Goal: Register for event/course

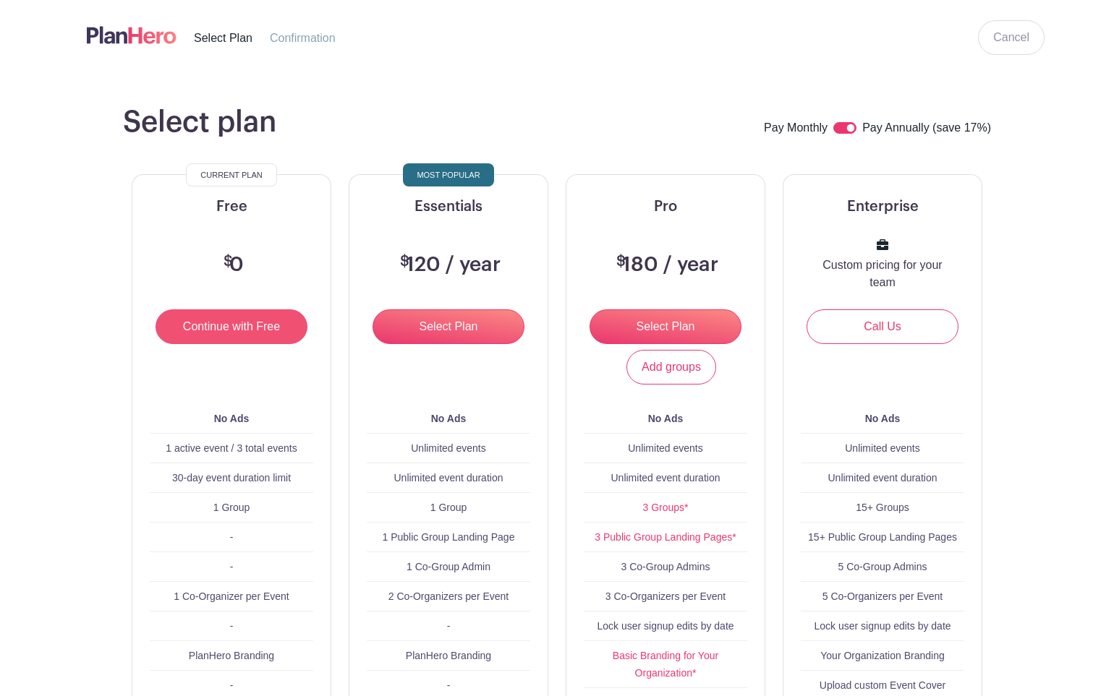
click at [252, 328] on input "Continue with Free" at bounding box center [231, 326] width 152 height 35
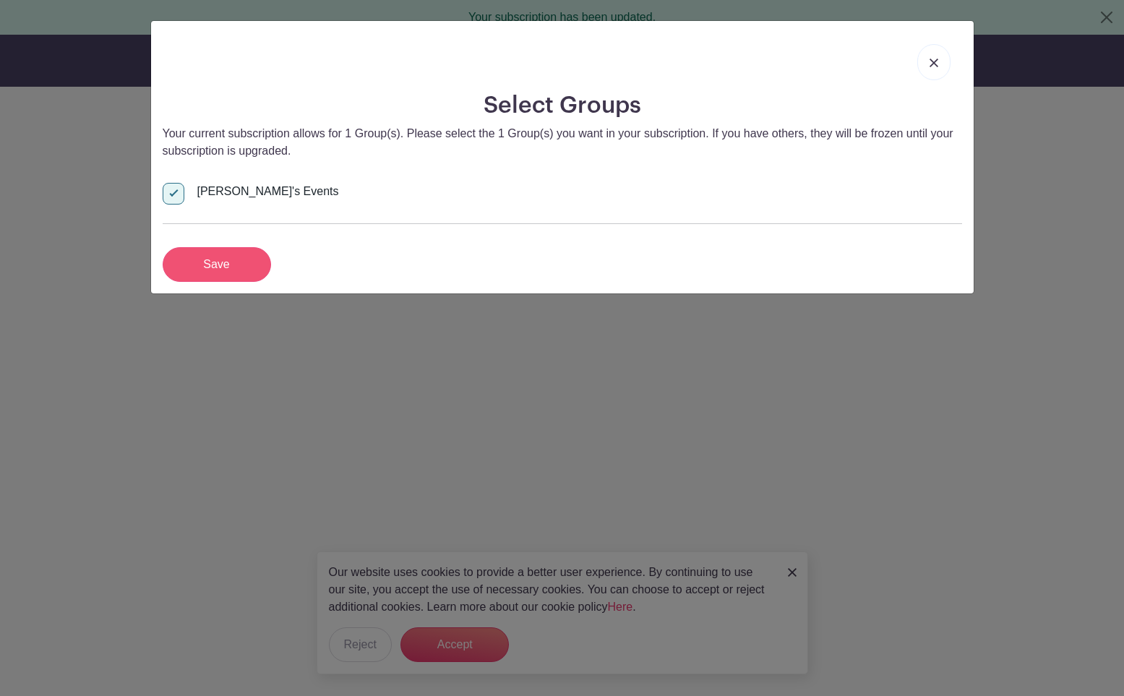
click at [225, 258] on input "Save" at bounding box center [217, 264] width 108 height 35
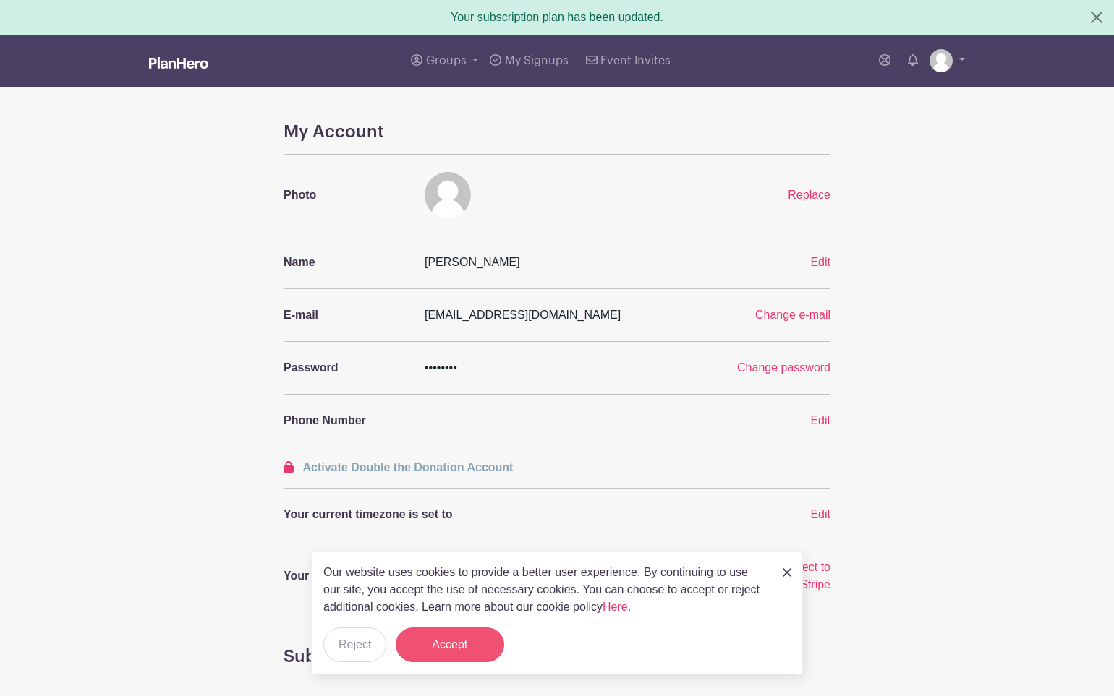
click at [446, 640] on button "Accept" at bounding box center [450, 645] width 108 height 35
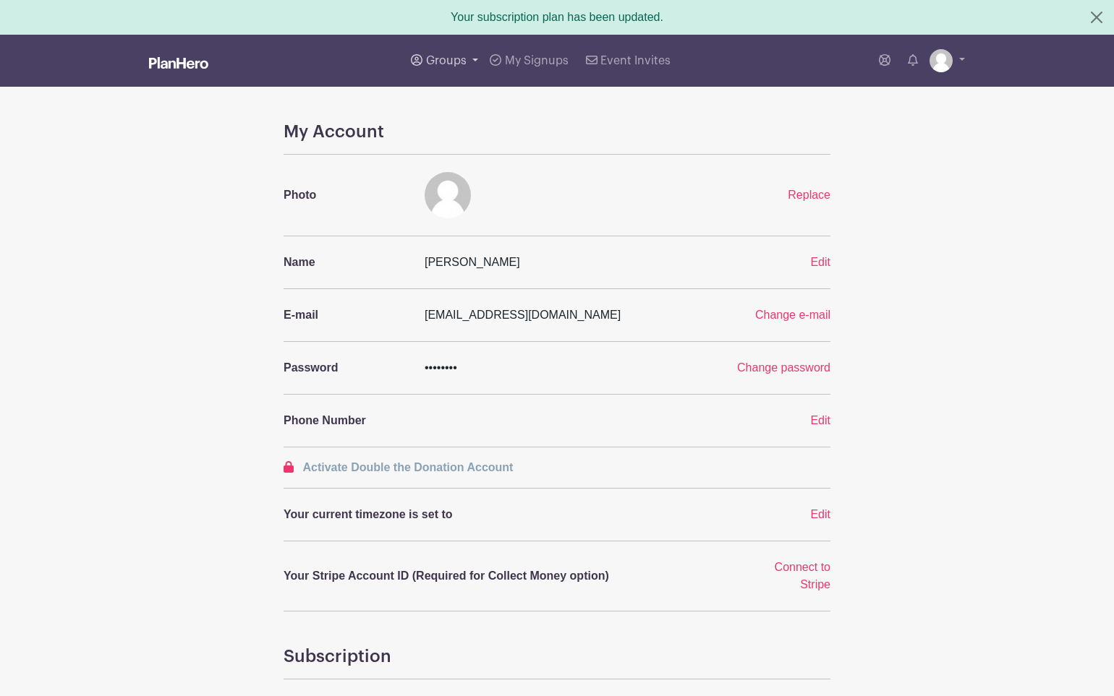
click at [471, 61] on link "Groups" at bounding box center [444, 61] width 79 height 52
click at [473, 167] on span "Cosmos Club Docents" at bounding box center [497, 171] width 114 height 17
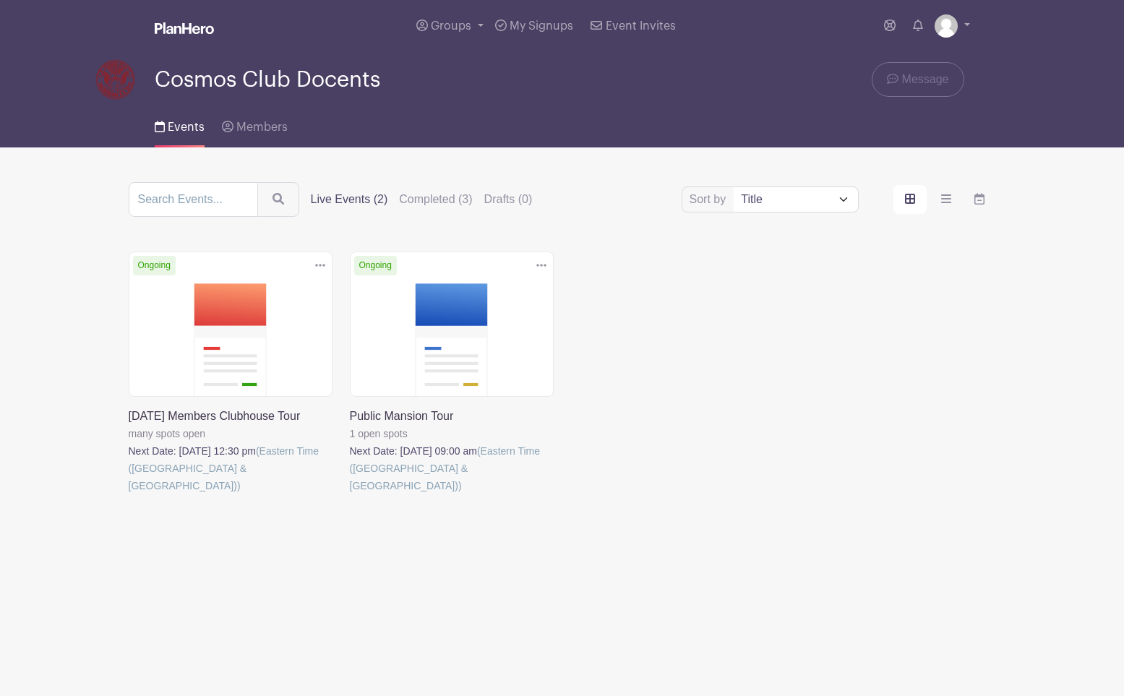
click at [129, 495] on link at bounding box center [129, 495] width 0 height 0
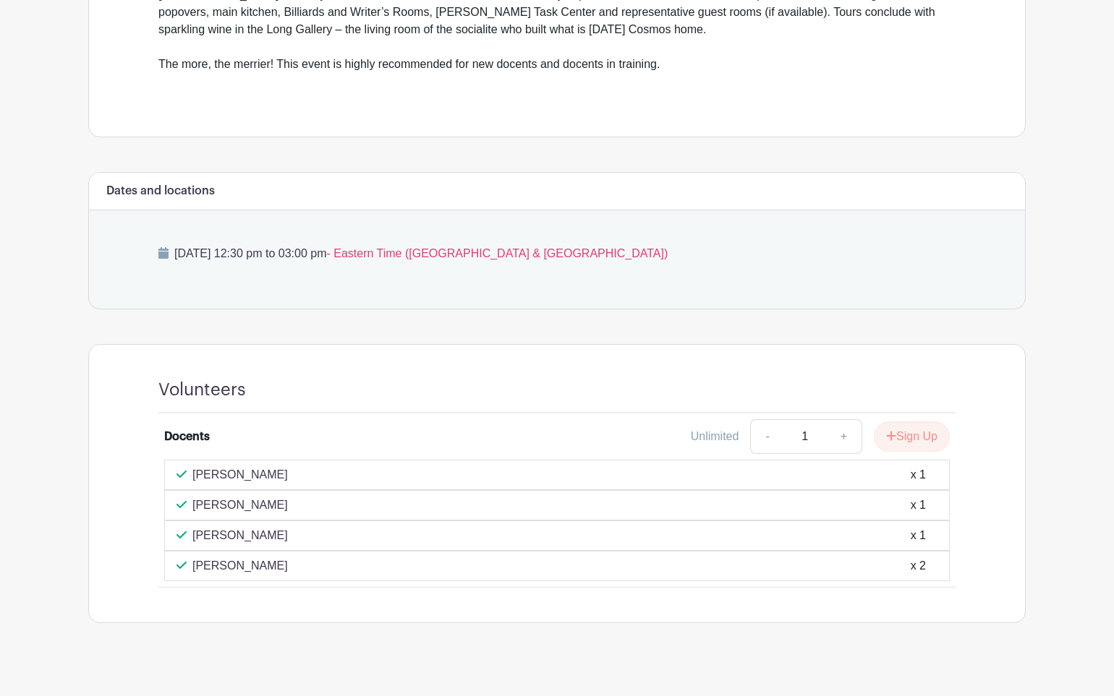
scroll to position [538, 0]
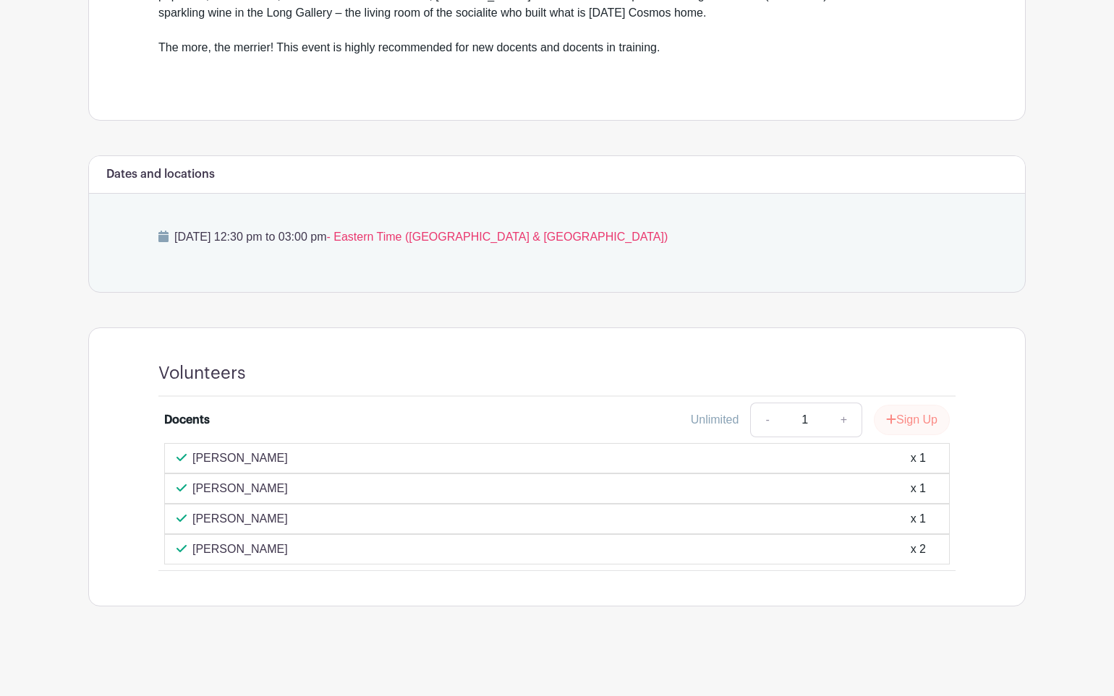
click at [910, 416] on button "Sign Up" at bounding box center [911, 420] width 76 height 30
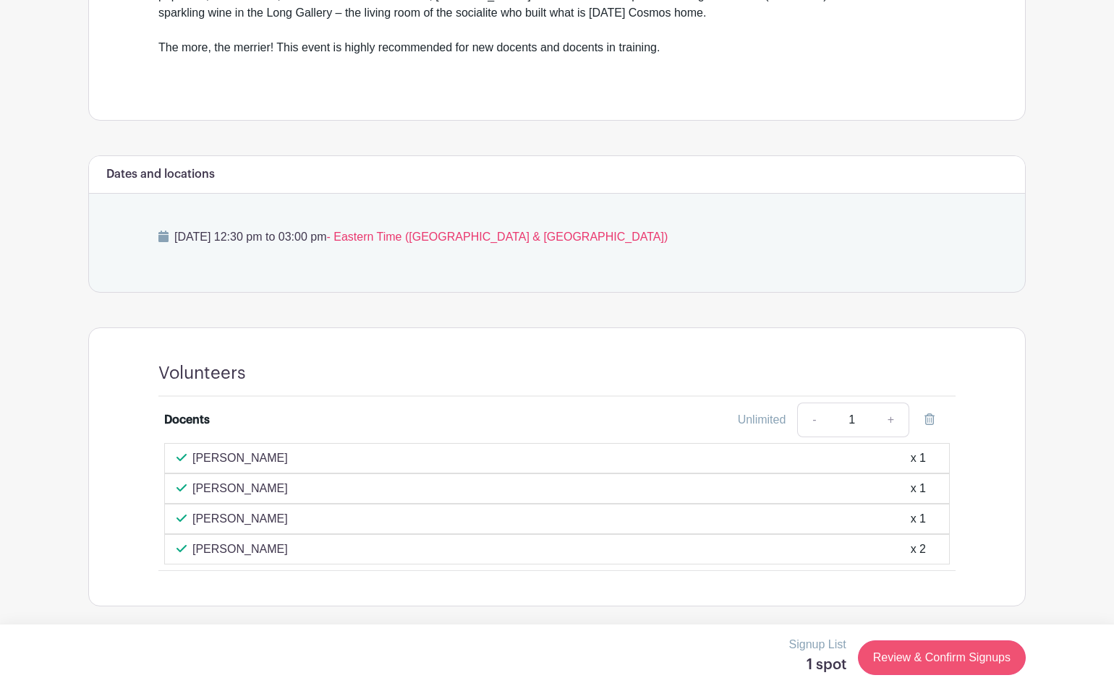
click at [946, 656] on link "Review & Confirm Signups" at bounding box center [942, 658] width 168 height 35
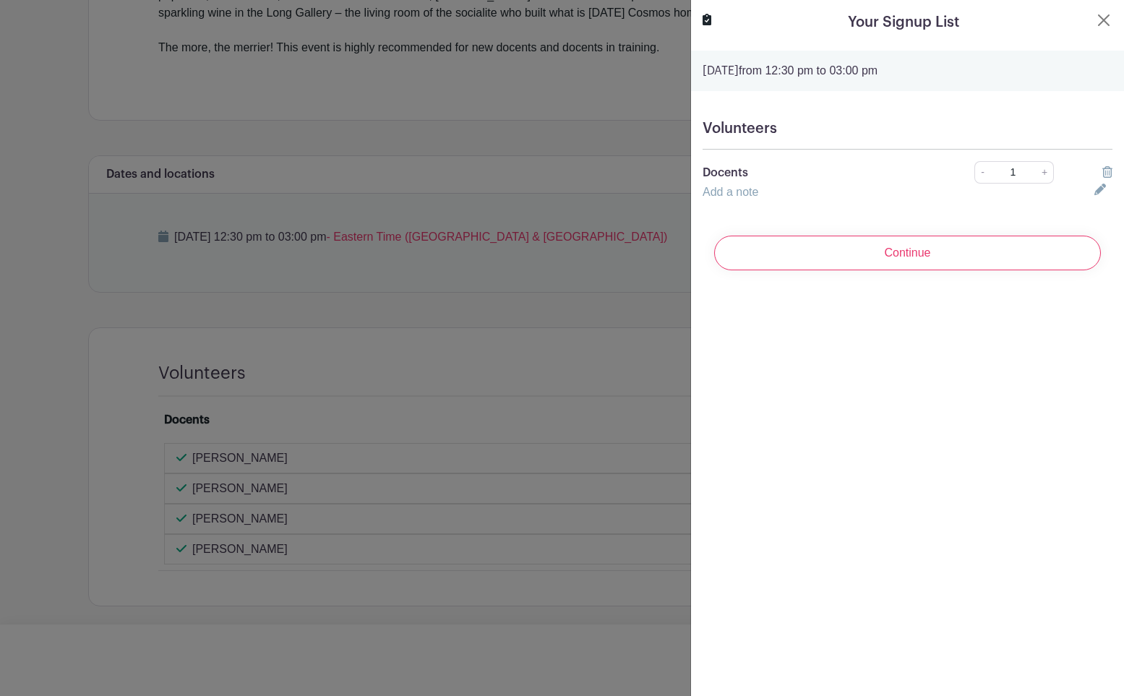
click at [891, 252] on input "Continue" at bounding box center [907, 253] width 387 height 35
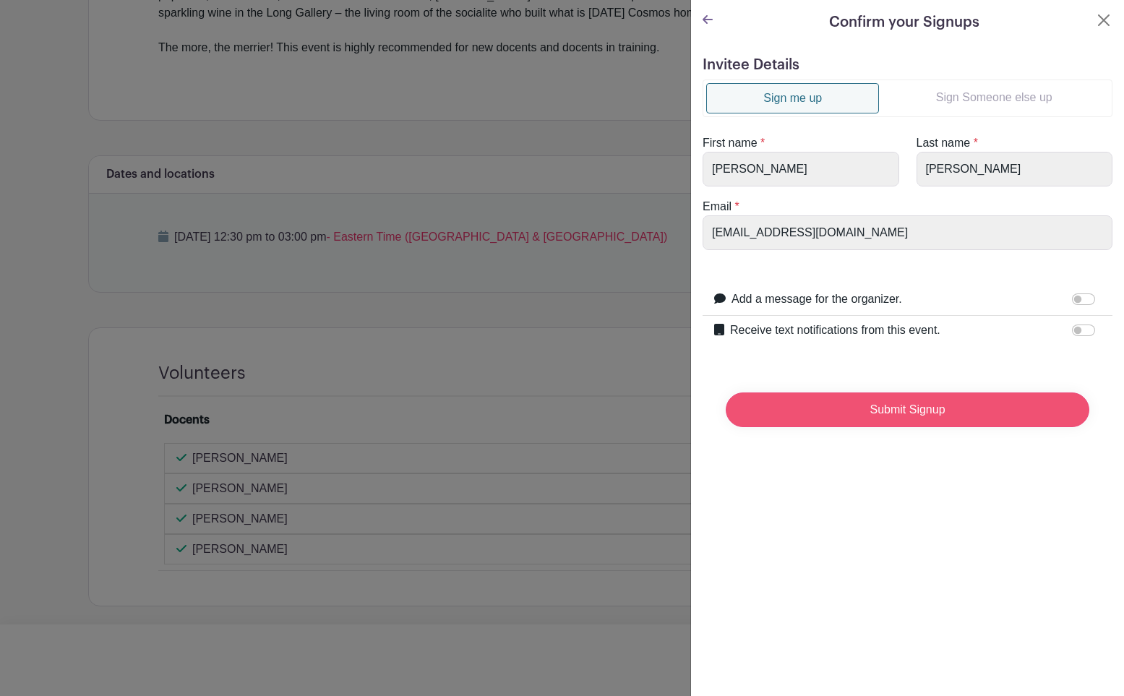
click at [874, 406] on input "Submit Signup" at bounding box center [908, 410] width 364 height 35
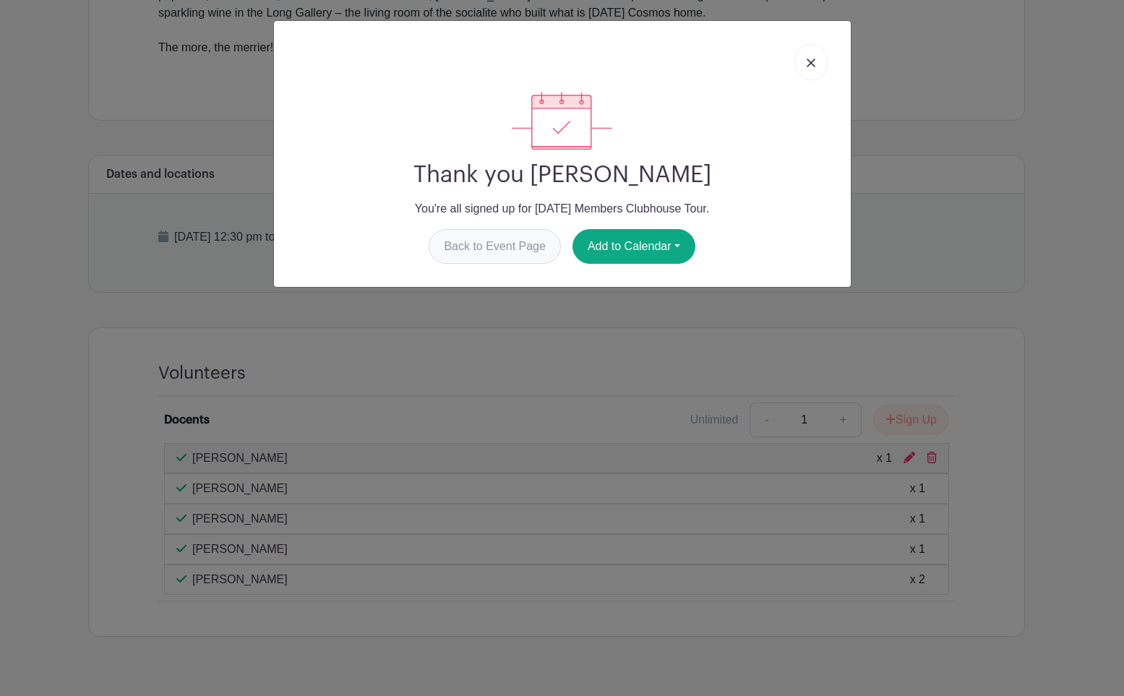
click at [510, 252] on link "Back to Event Page" at bounding box center [495, 246] width 132 height 35
